Goal: Information Seeking & Learning: Learn about a topic

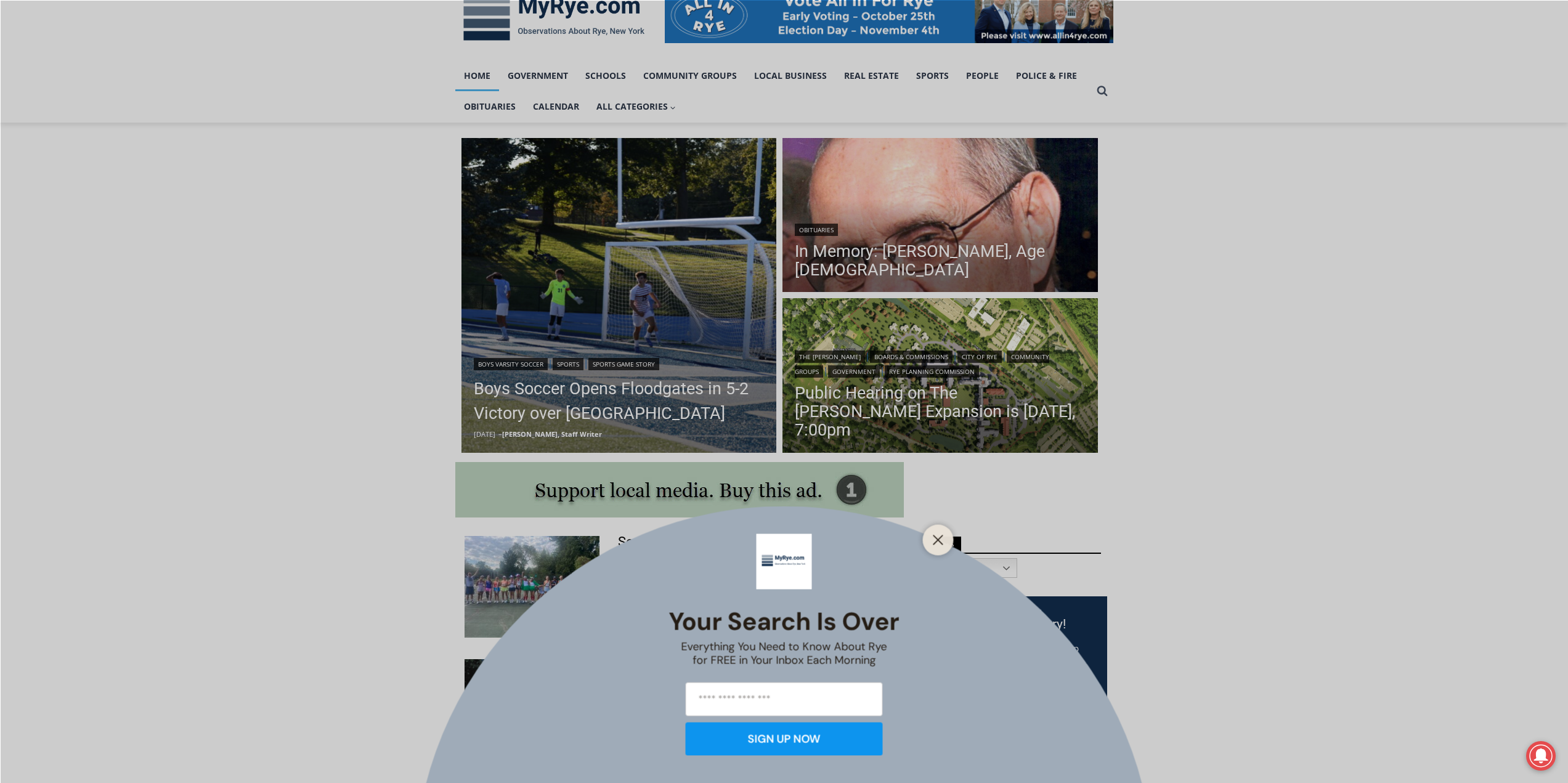
scroll to position [185, 0]
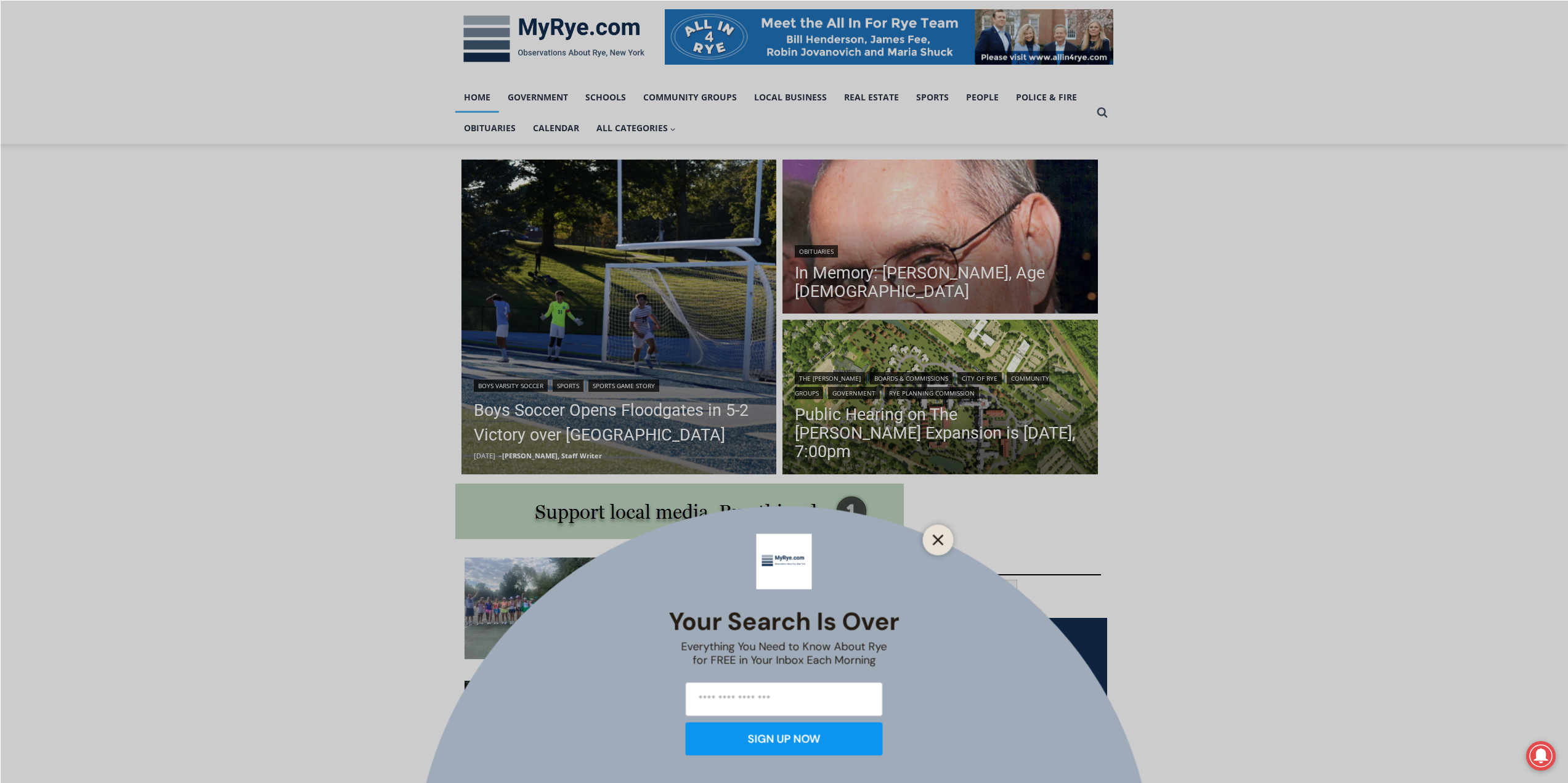
click at [938, 544] on icon "Close" at bounding box center [938, 539] width 11 height 11
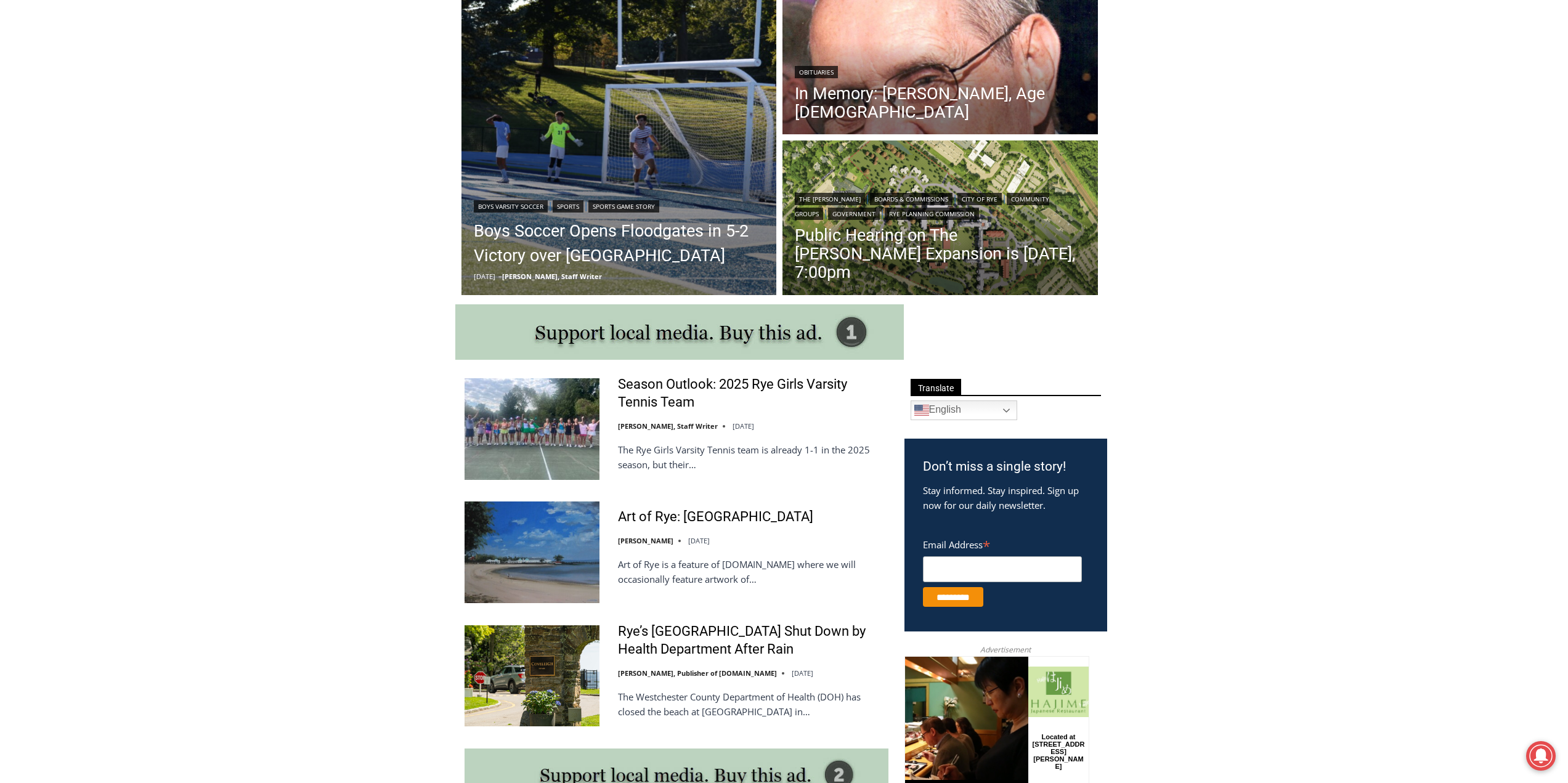
scroll to position [369, 0]
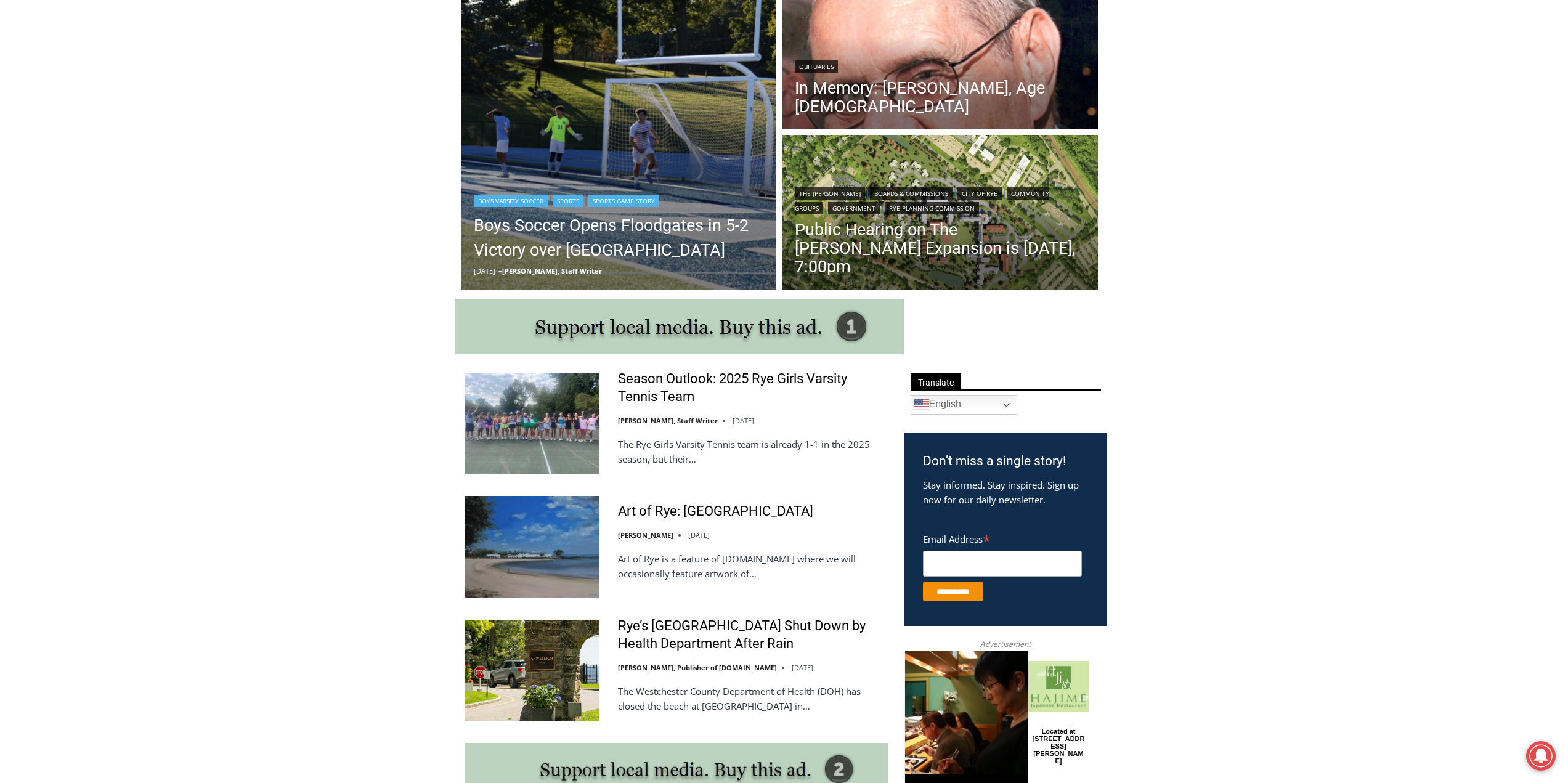
click at [509, 174] on img "Read More Boys Soccer Opens Floodgates in 5-2 Victory over Westlake" at bounding box center [619, 132] width 315 height 315
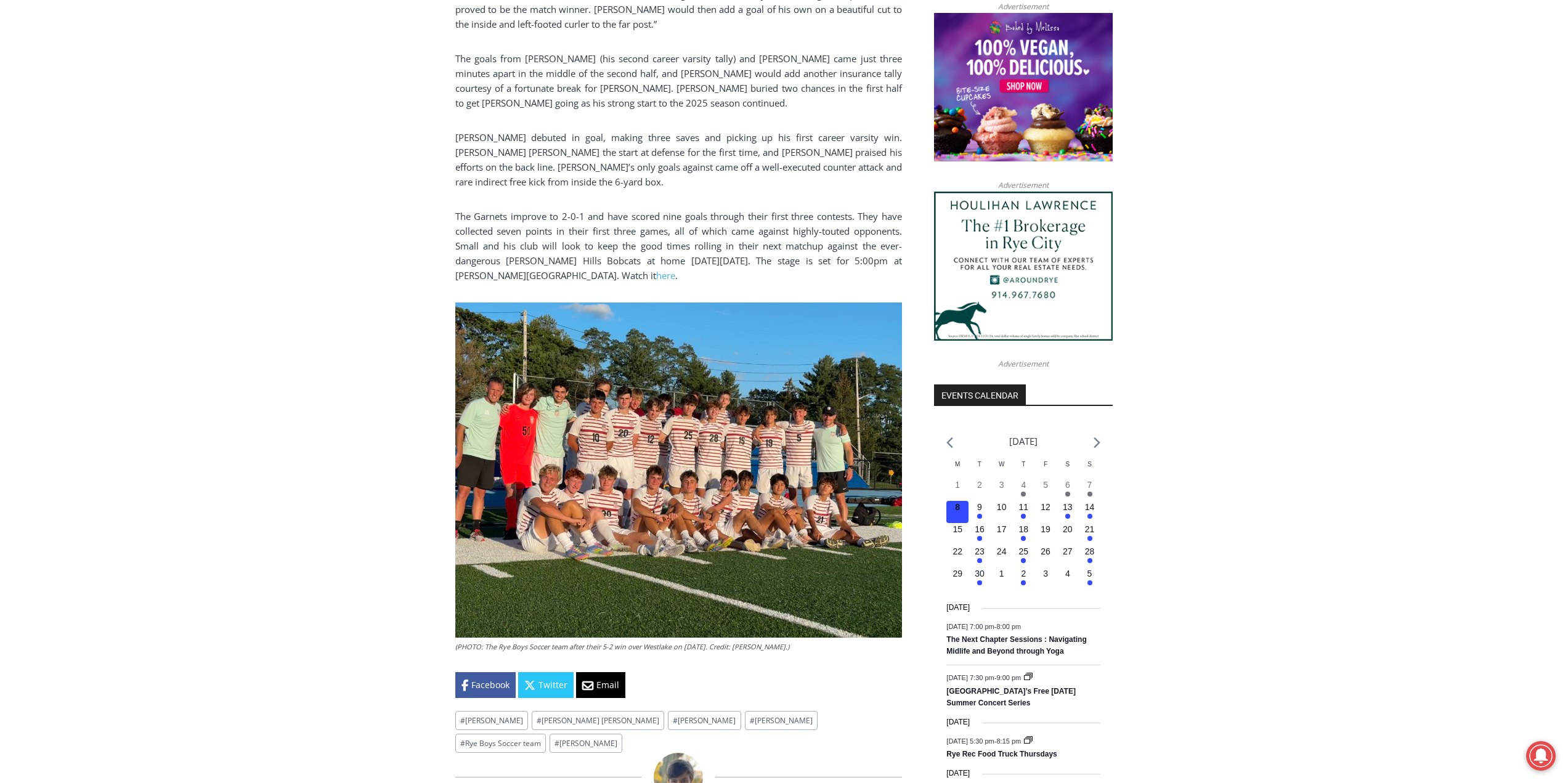
scroll to position [1047, 0]
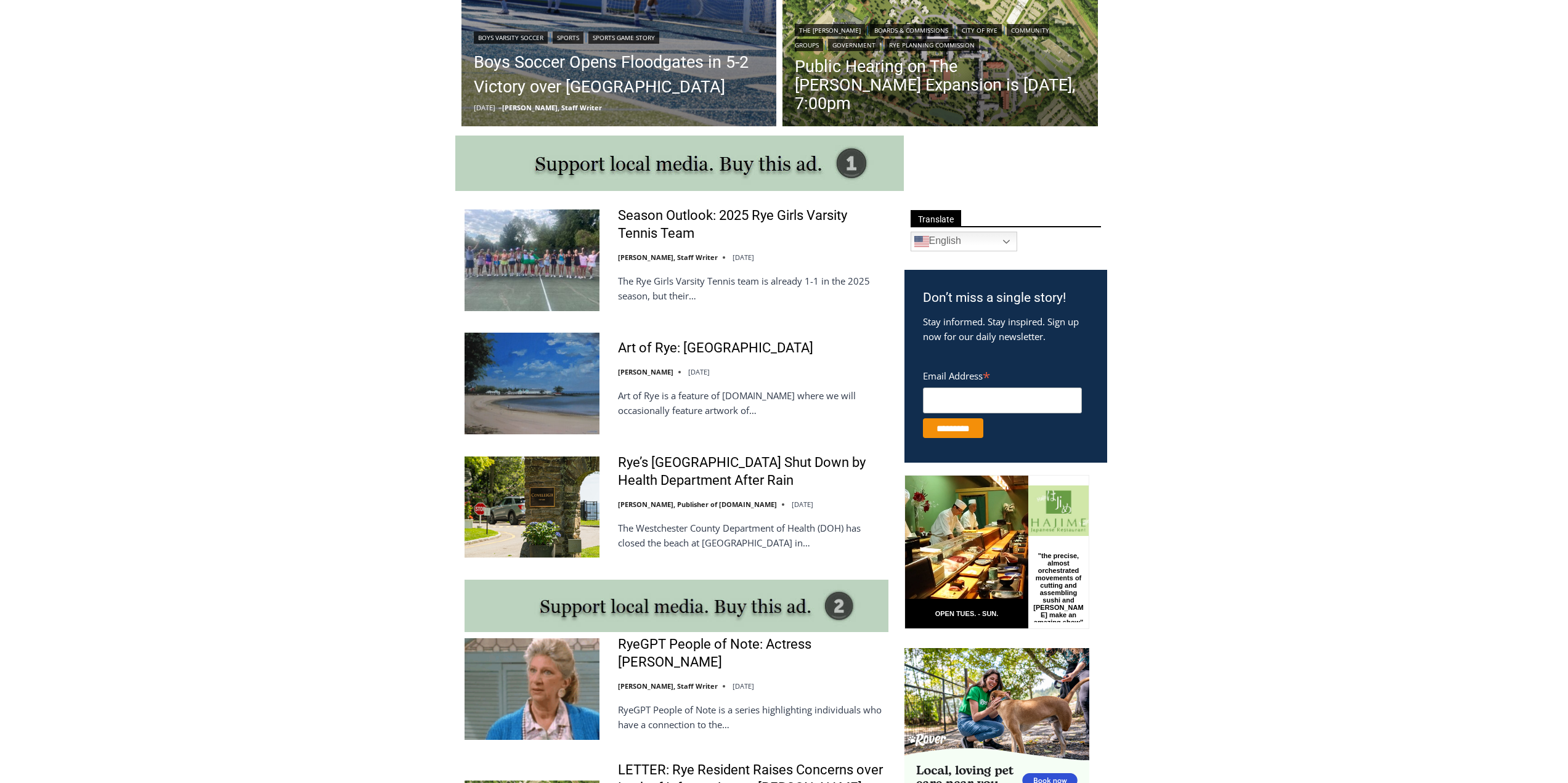
scroll to position [369, 0]
